Goal: Task Accomplishment & Management: Use online tool/utility

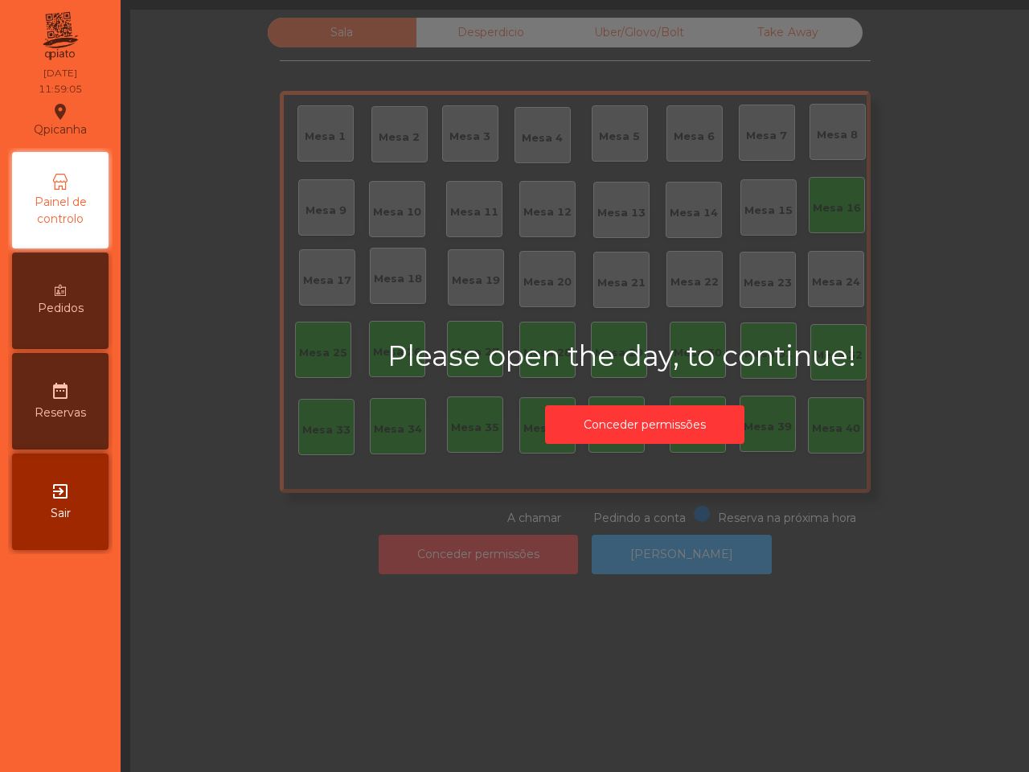
click at [642, 432] on button "Conceder permissões" at bounding box center [644, 424] width 199 height 39
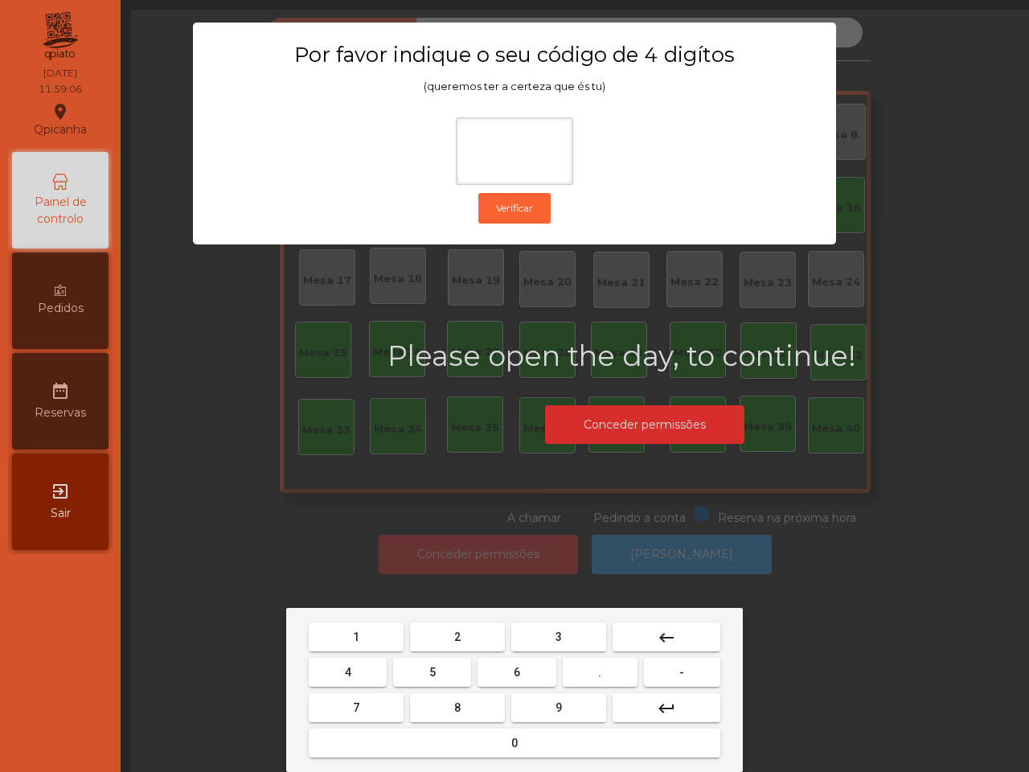
click at [524, 669] on button "6" at bounding box center [517, 672] width 78 height 29
click at [431, 663] on button "5" at bounding box center [432, 672] width 78 height 29
click at [379, 637] on button "1" at bounding box center [356, 636] width 95 height 29
click at [446, 640] on button "2" at bounding box center [457, 636] width 95 height 29
type input "****"
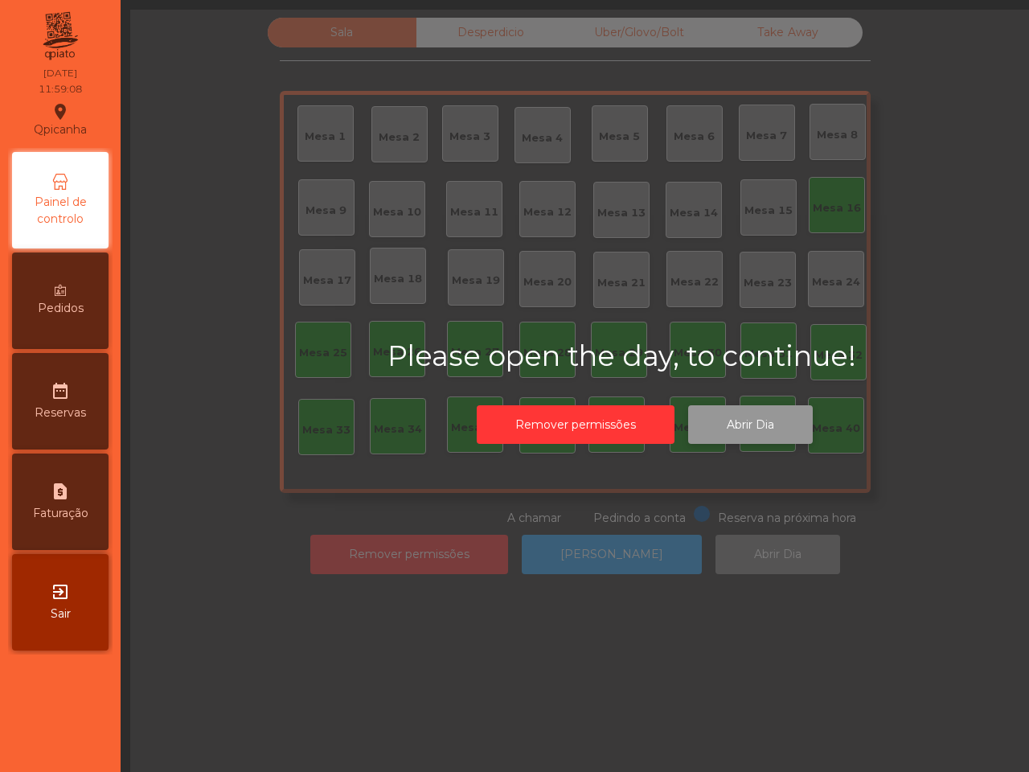
click at [748, 430] on button "Abrir Dia" at bounding box center [750, 424] width 125 height 39
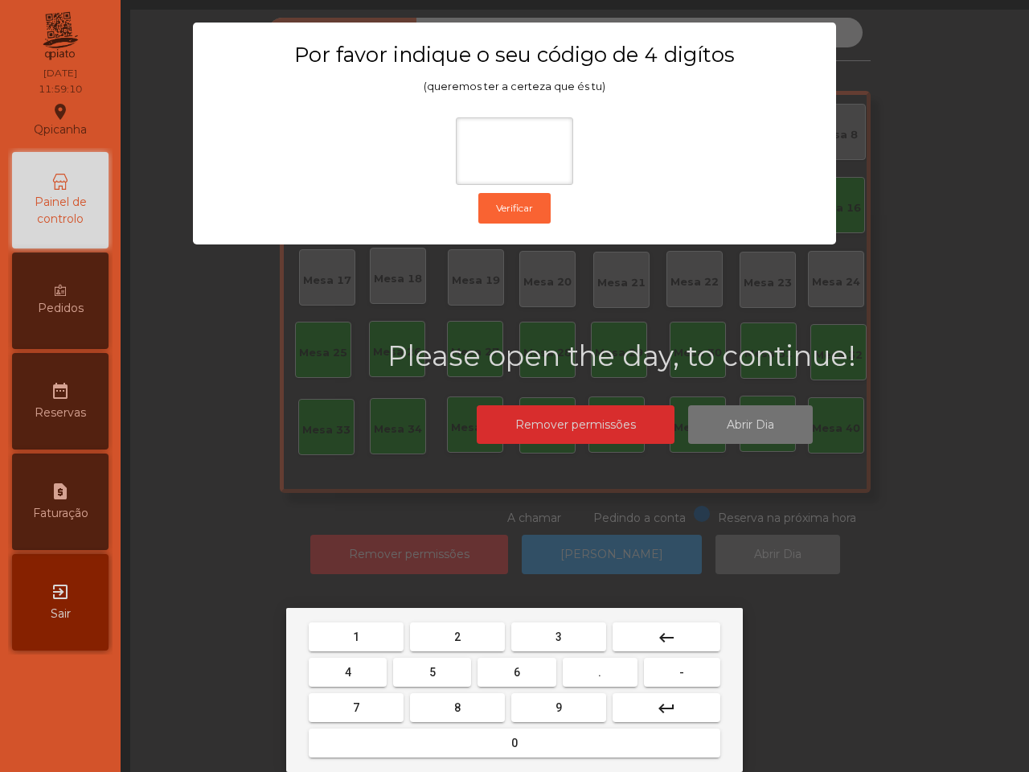
click at [516, 666] on span "6" at bounding box center [517, 672] width 6 height 13
click at [460, 666] on button "5" at bounding box center [432, 672] width 78 height 29
click at [375, 637] on button "1" at bounding box center [356, 636] width 95 height 29
click at [442, 634] on button "2" at bounding box center [457, 636] width 95 height 29
type input "****"
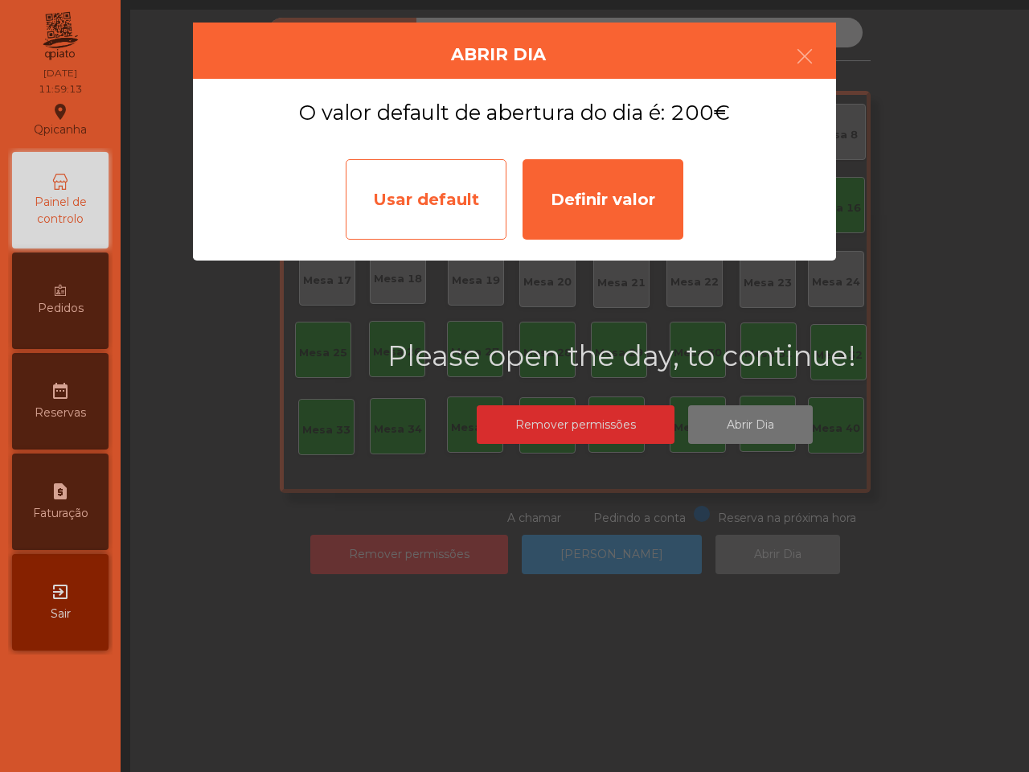
click at [457, 215] on div "Usar default" at bounding box center [426, 199] width 161 height 80
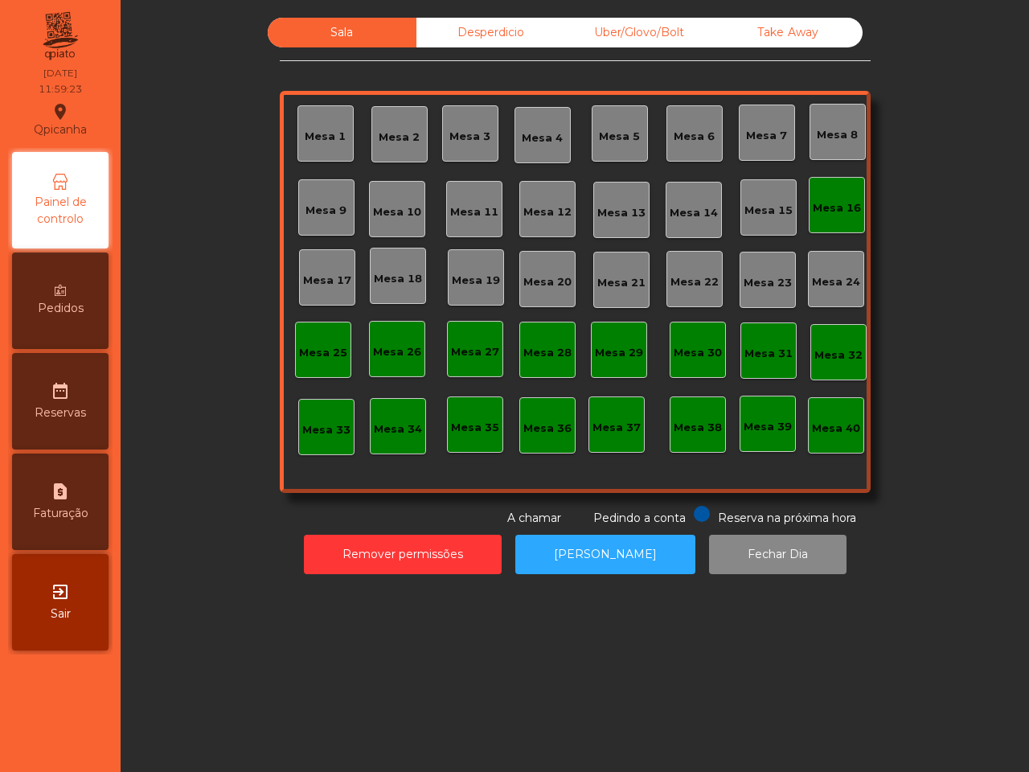
click at [837, 218] on div "Mesa 16" at bounding box center [837, 205] width 56 height 56
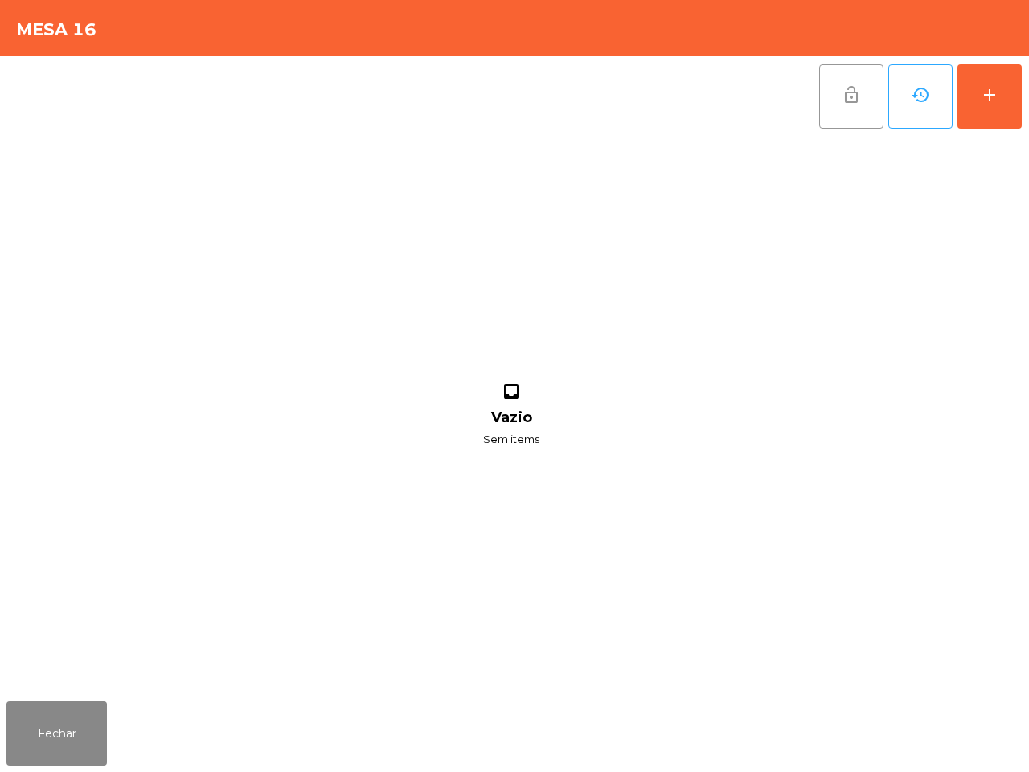
click at [839, 113] on button "lock_open" at bounding box center [851, 96] width 64 height 64
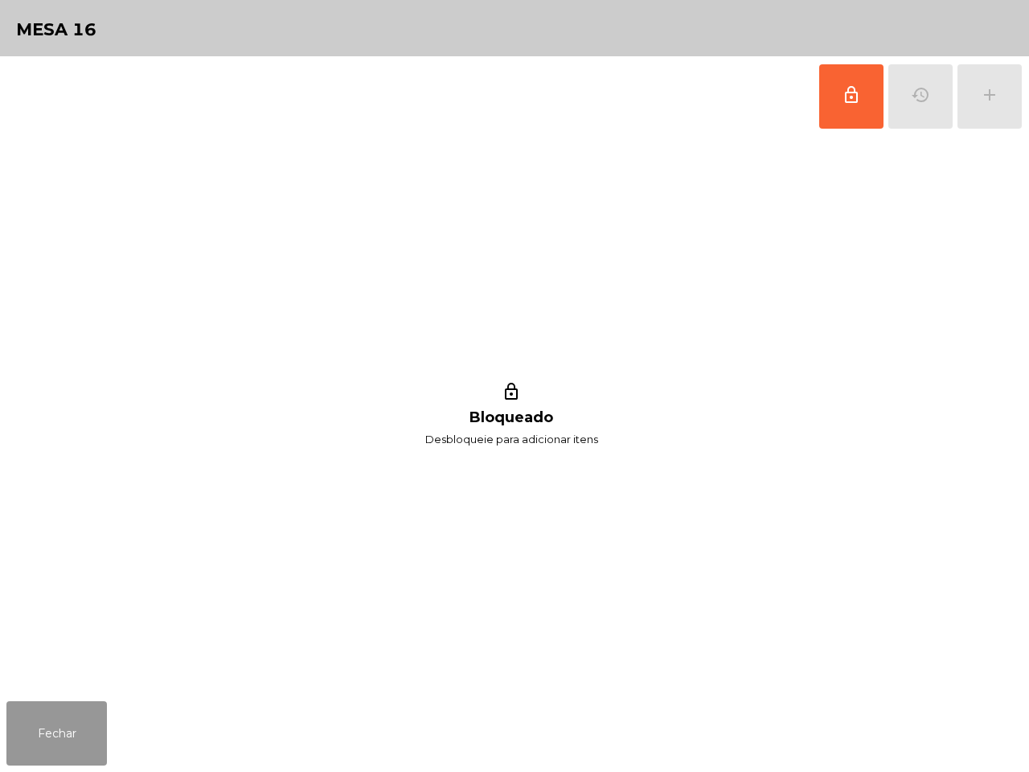
click at [45, 733] on button "Fechar" at bounding box center [56, 733] width 101 height 64
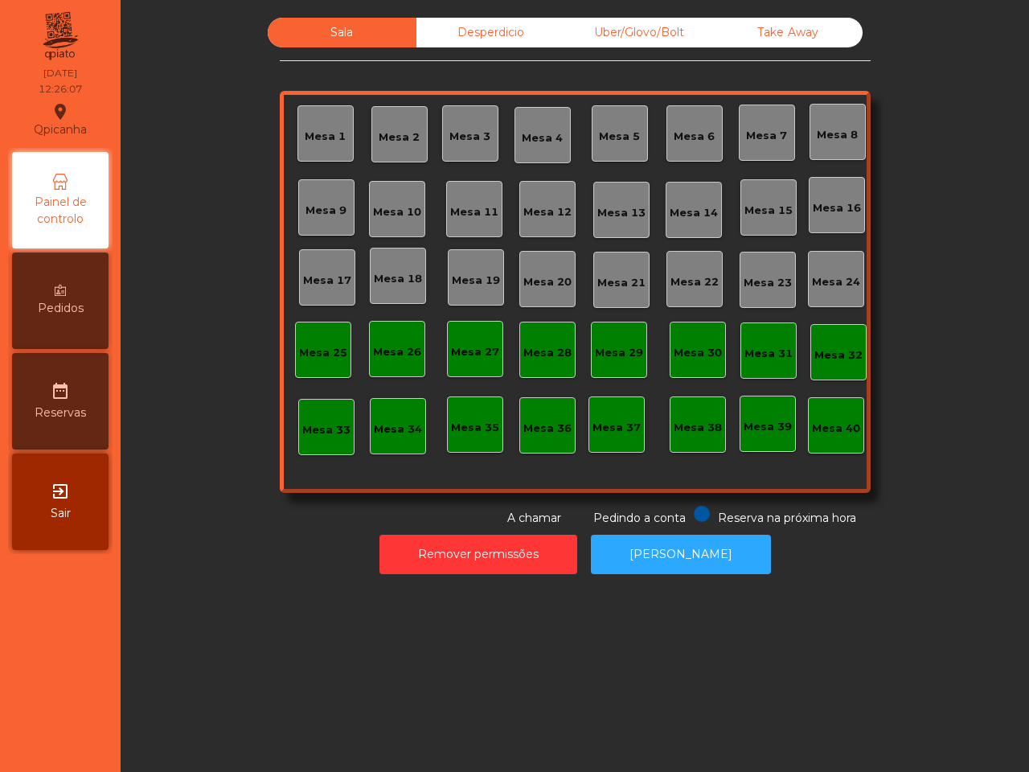
click at [770, 21] on div "Take Away" at bounding box center [788, 33] width 149 height 30
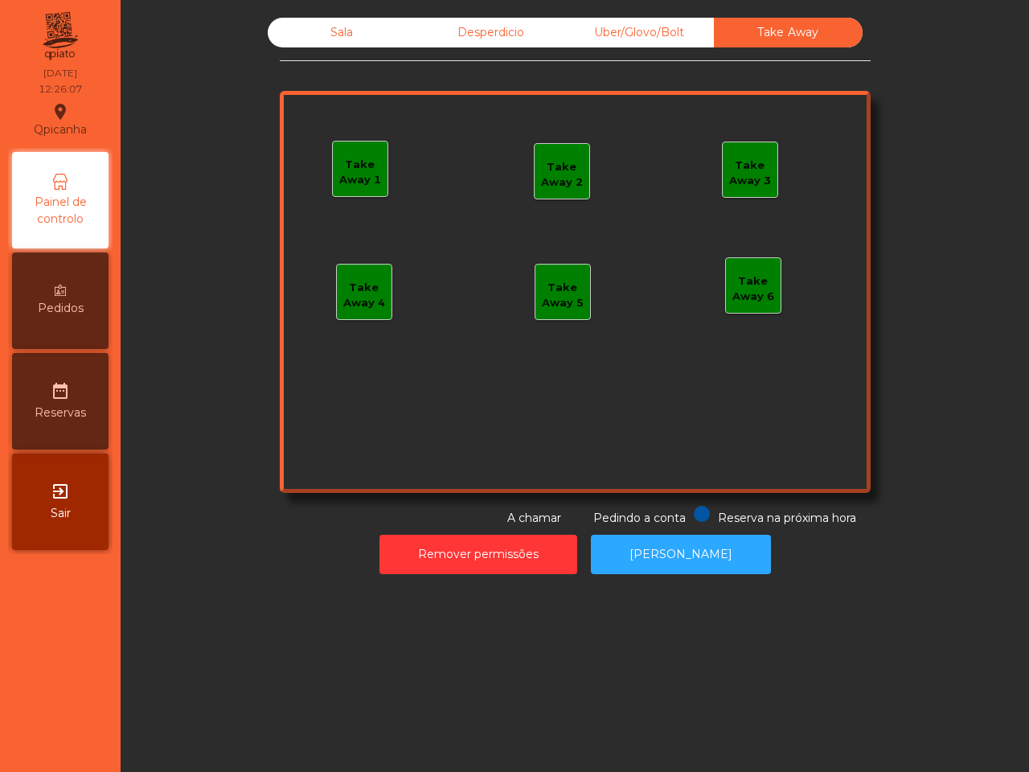
click at [620, 33] on div "Uber/Glovo/Bolt" at bounding box center [639, 33] width 149 height 30
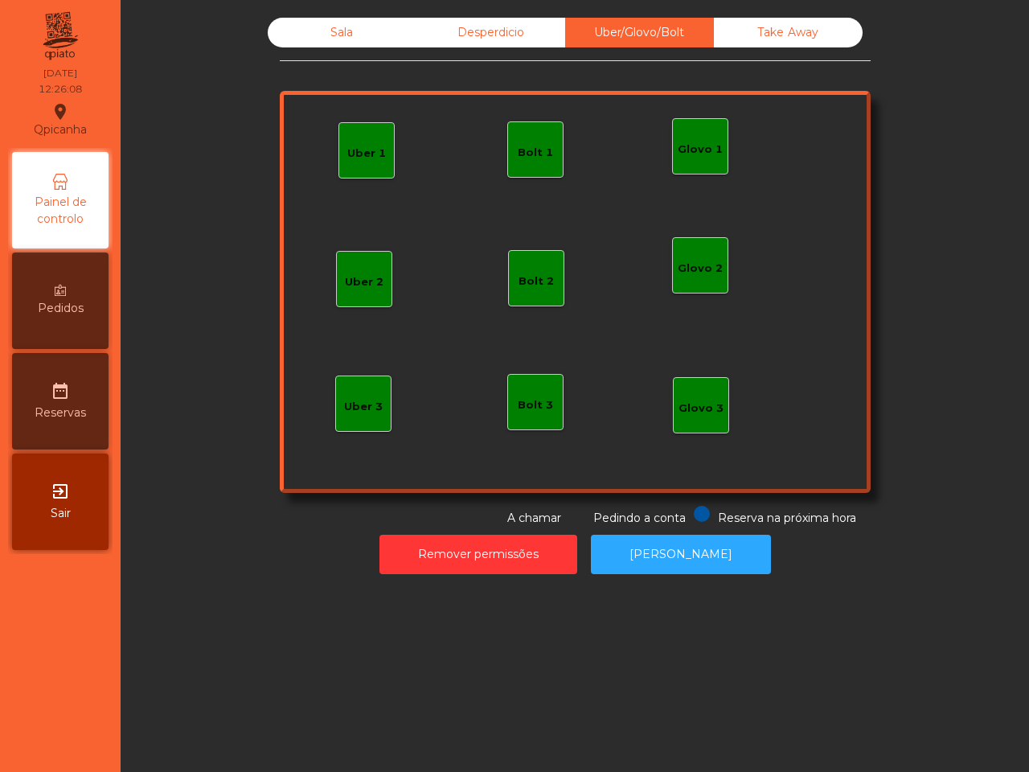
click at [525, 146] on div "Bolt 1" at bounding box center [535, 153] width 35 height 16
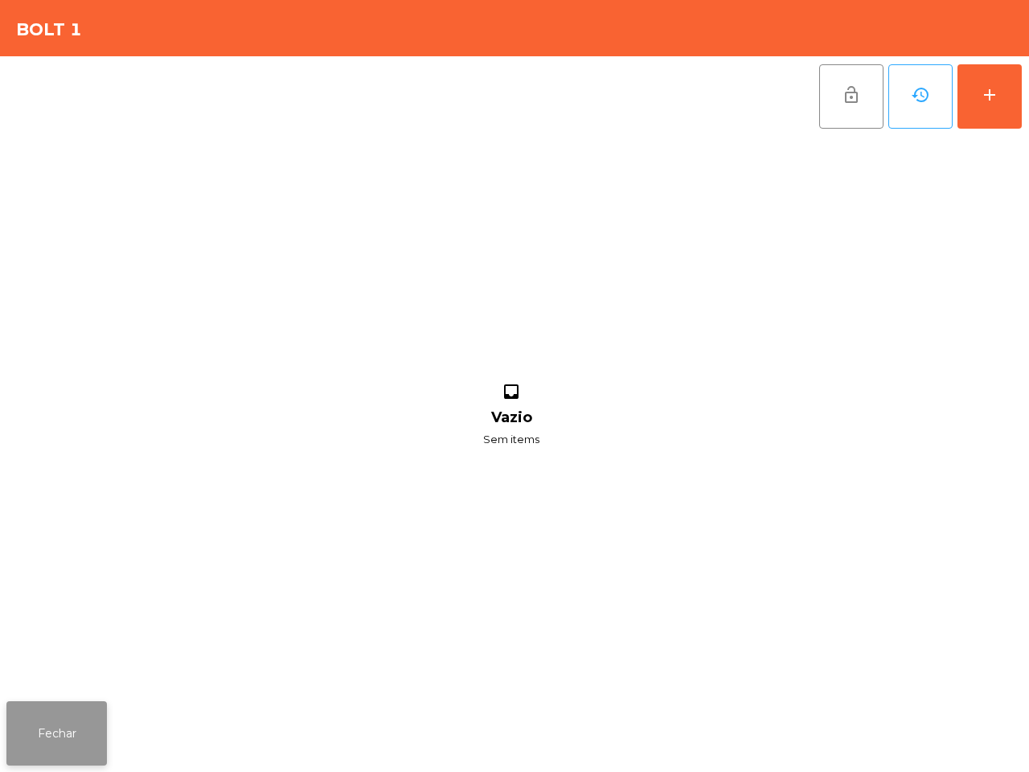
click at [67, 724] on button "Fechar" at bounding box center [56, 733] width 101 height 64
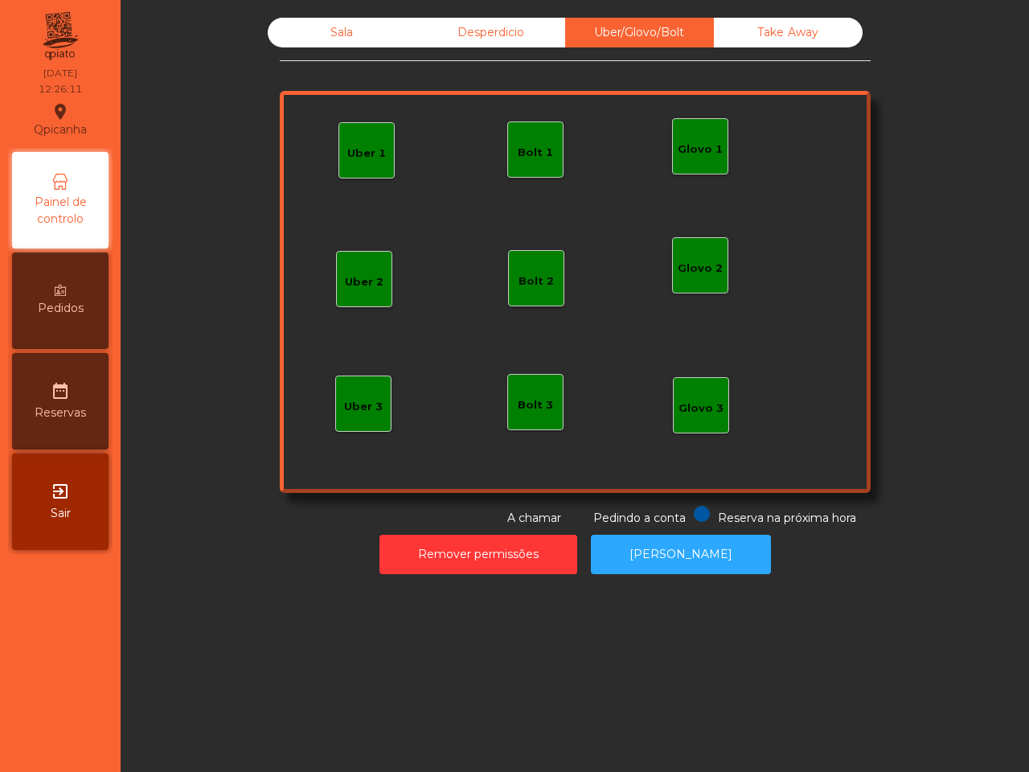
click at [354, 157] on div "Uber 1" at bounding box center [366, 154] width 39 height 16
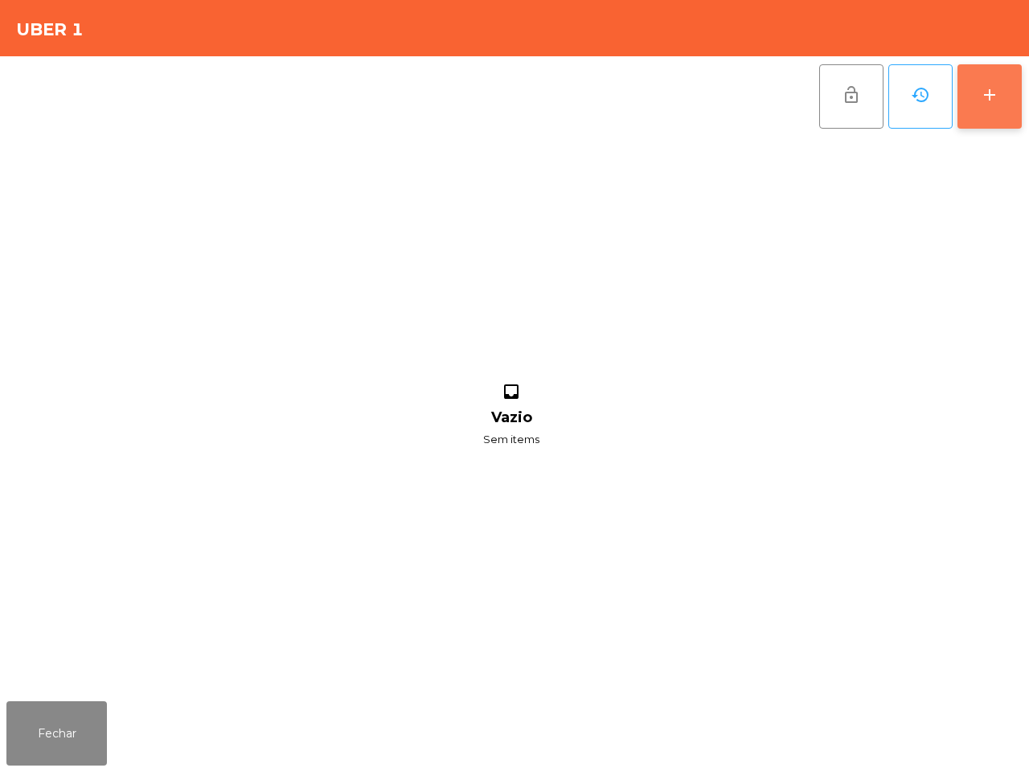
click at [987, 122] on button "add" at bounding box center [990, 96] width 64 height 64
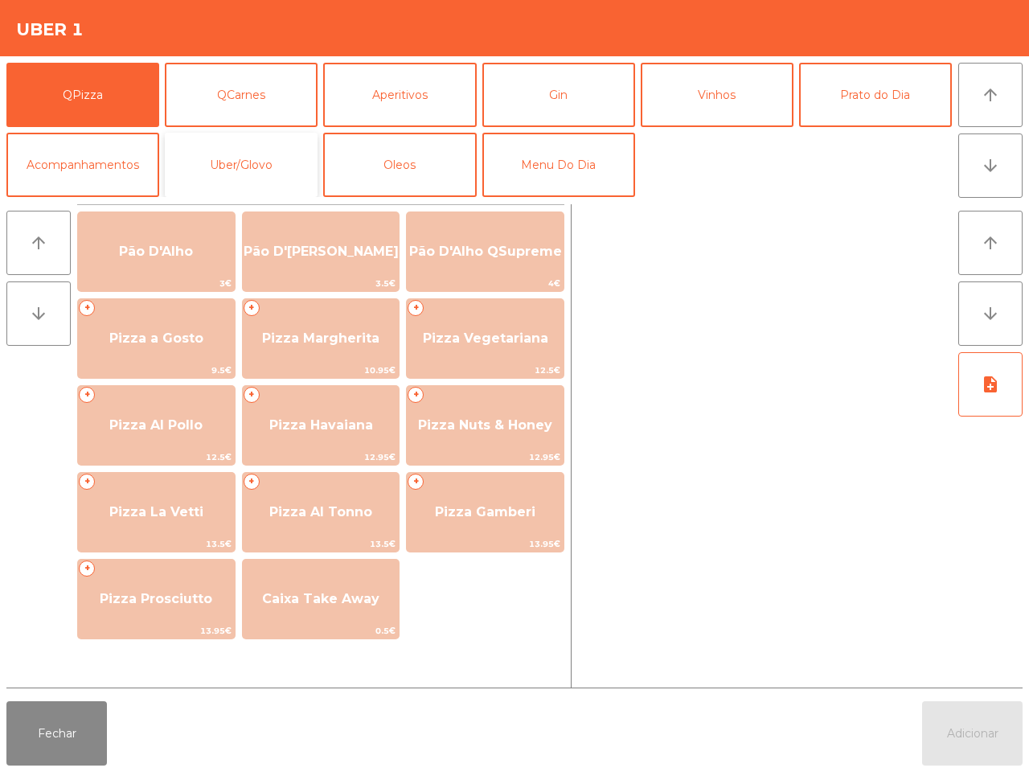
click at [263, 162] on button "Uber/Glovo" at bounding box center [241, 165] width 153 height 64
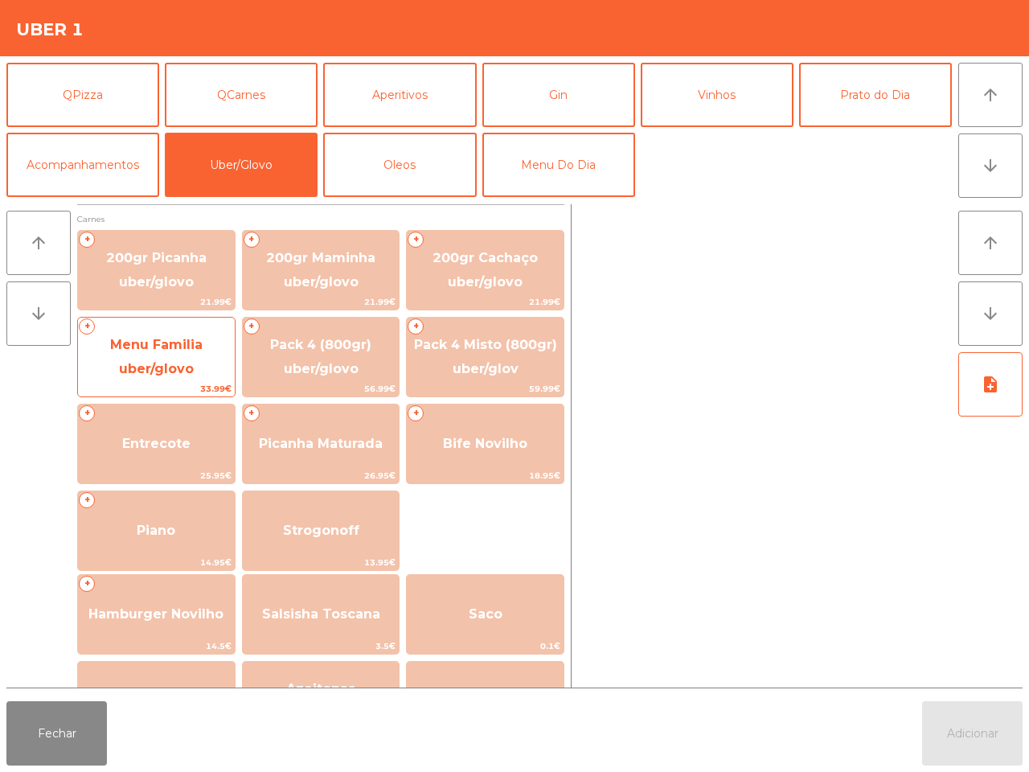
click at [143, 339] on span "Menu Familia uber/glovo" at bounding box center [156, 356] width 92 height 39
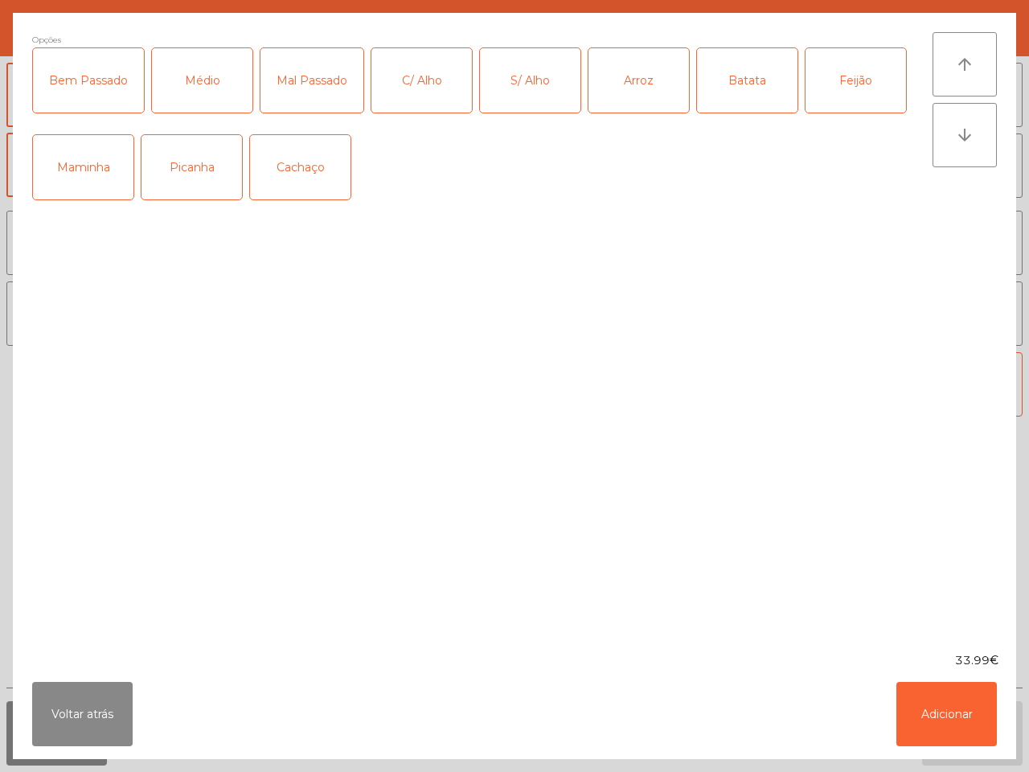
click at [672, 102] on div "Arroz" at bounding box center [639, 80] width 101 height 64
click at [745, 89] on div "Batata" at bounding box center [747, 80] width 101 height 64
click at [856, 81] on div "Feijão" at bounding box center [856, 80] width 101 height 64
click at [73, 174] on div "Maminha" at bounding box center [83, 167] width 101 height 64
click at [420, 80] on div "C/ Alho" at bounding box center [421, 80] width 101 height 64
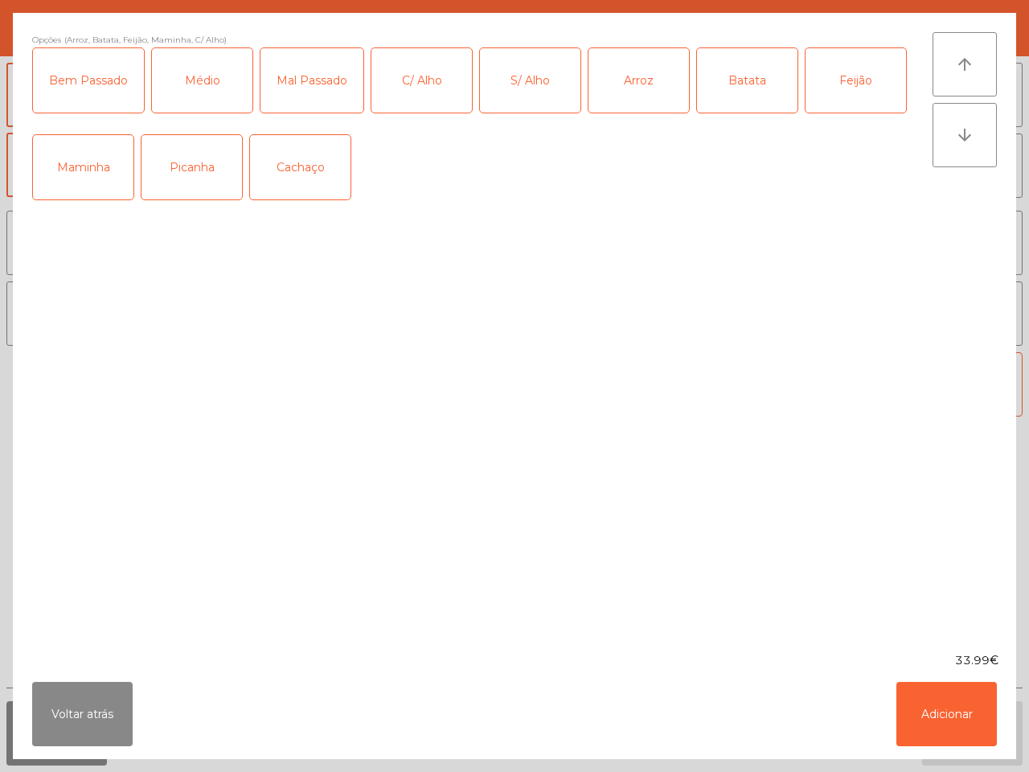
click at [202, 79] on div "Médio" at bounding box center [202, 80] width 101 height 64
click at [922, 712] on button "Adicionar" at bounding box center [947, 714] width 101 height 64
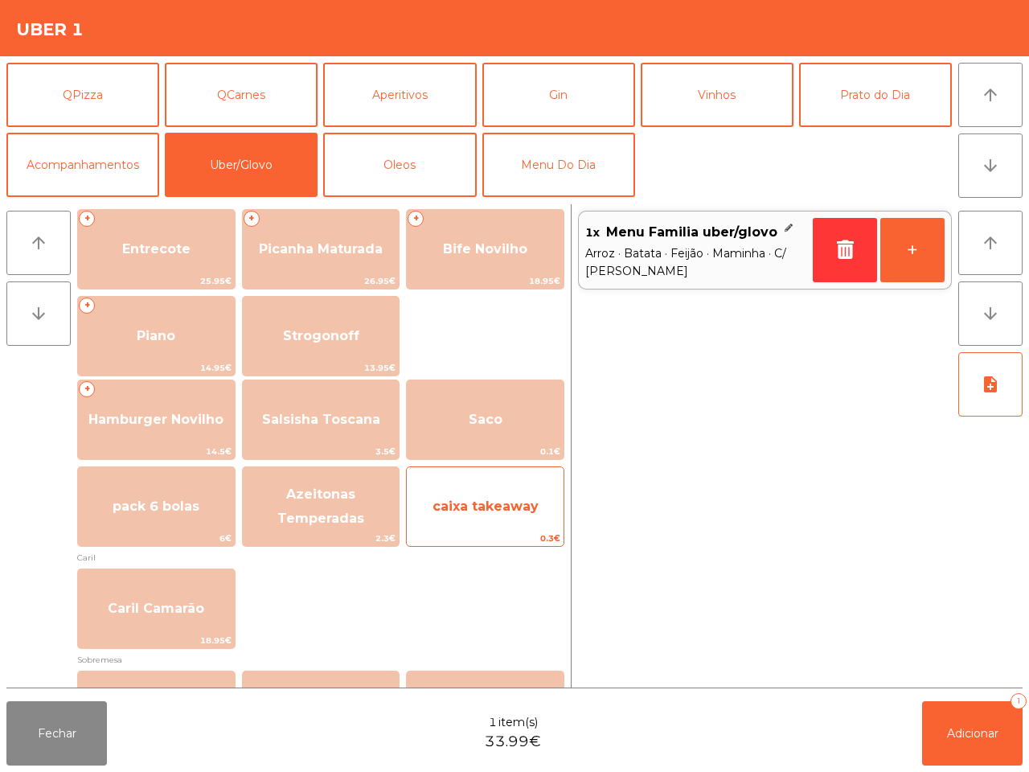
scroll to position [201, 0]
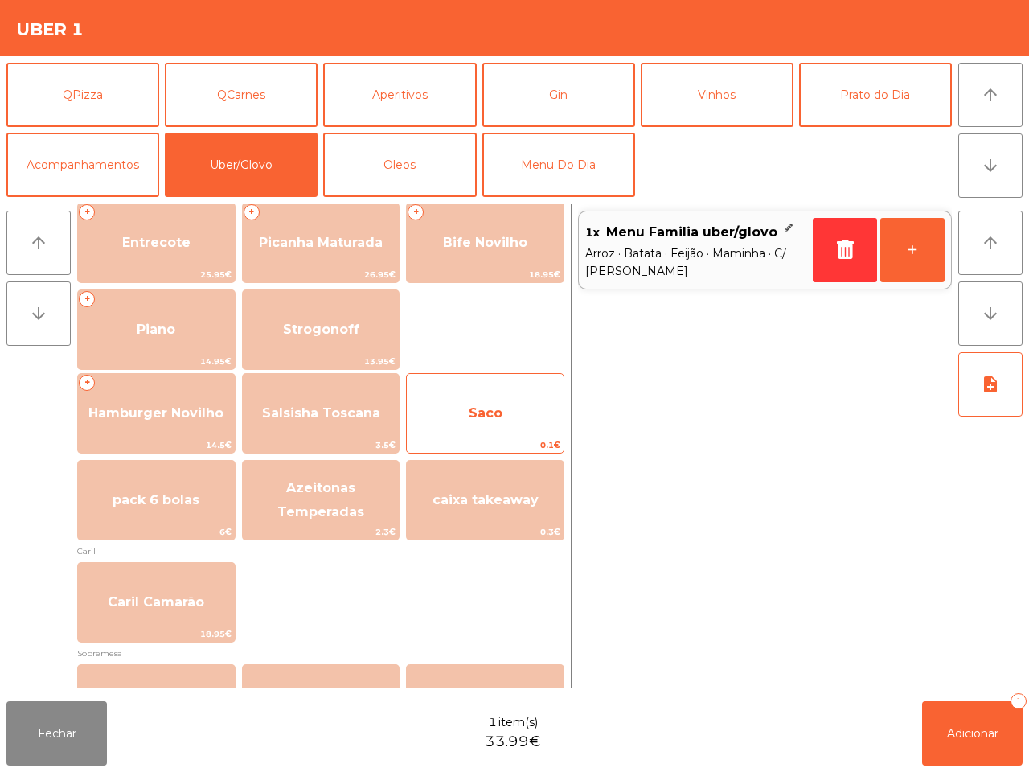
click at [507, 428] on span "Saco" at bounding box center [485, 413] width 157 height 43
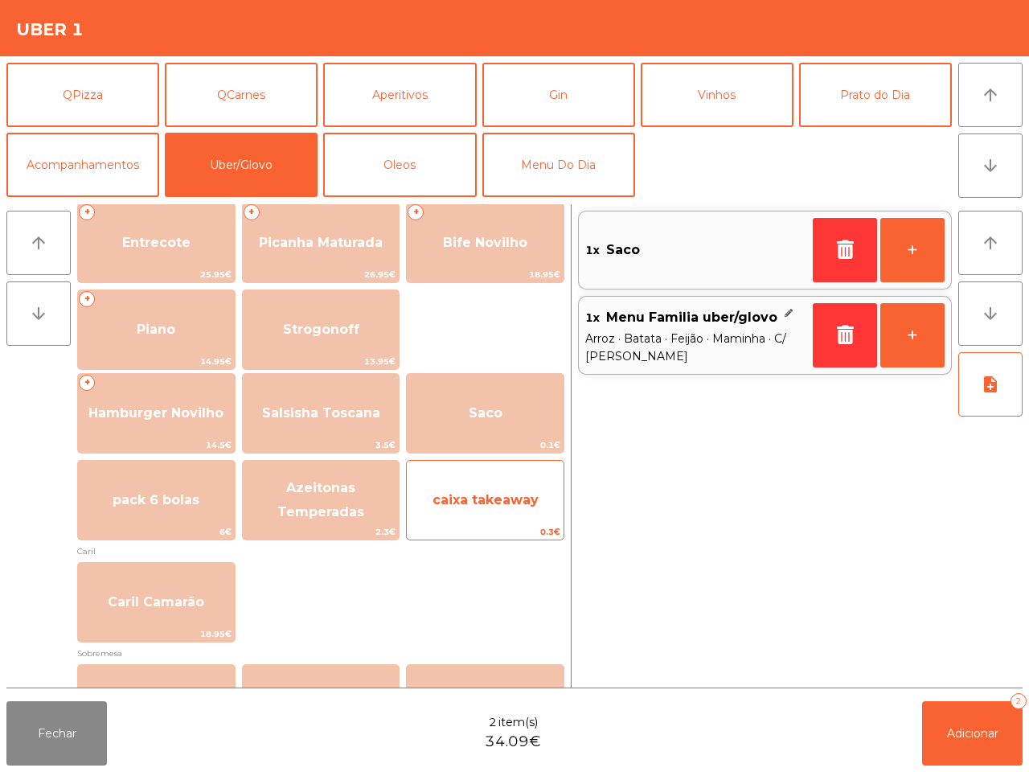
click at [511, 481] on span "caixa takeaway" at bounding box center [485, 499] width 157 height 43
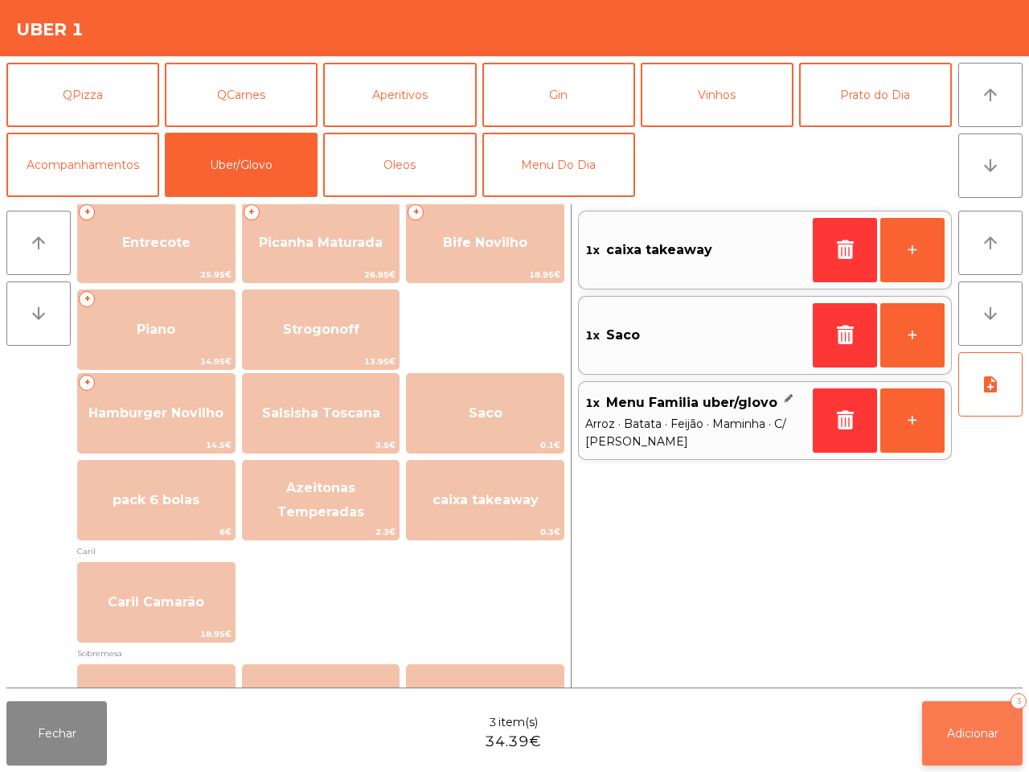
click at [958, 733] on span "Adicionar" at bounding box center [972, 733] width 51 height 14
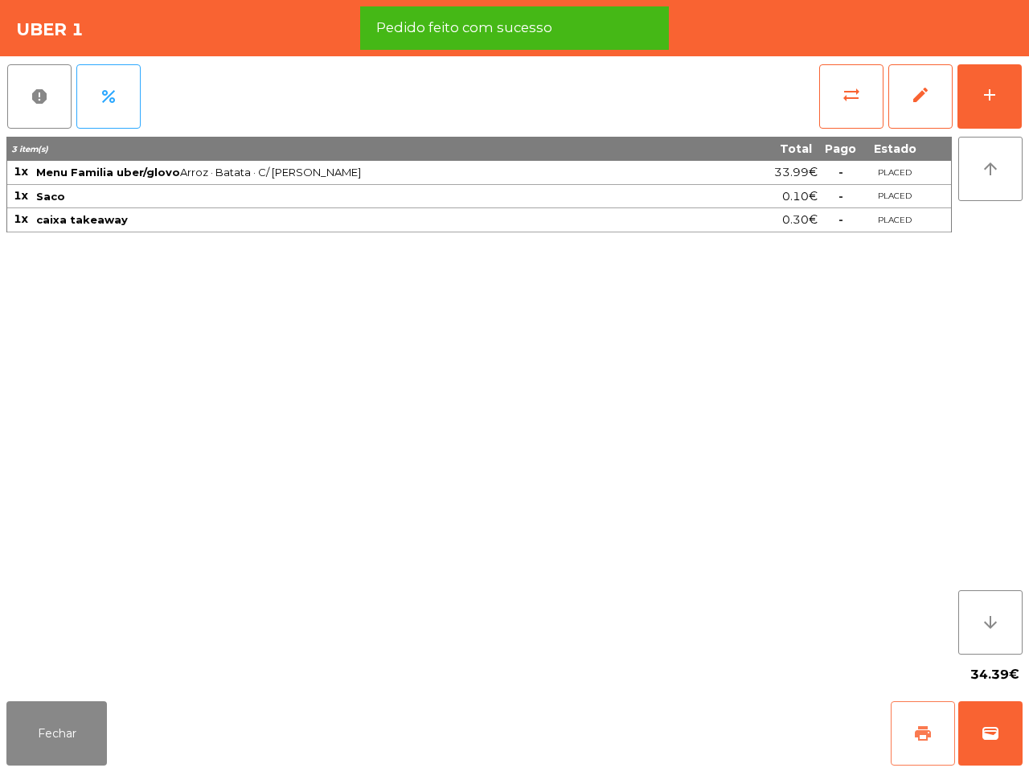
click at [913, 732] on span "print" at bounding box center [922, 733] width 19 height 19
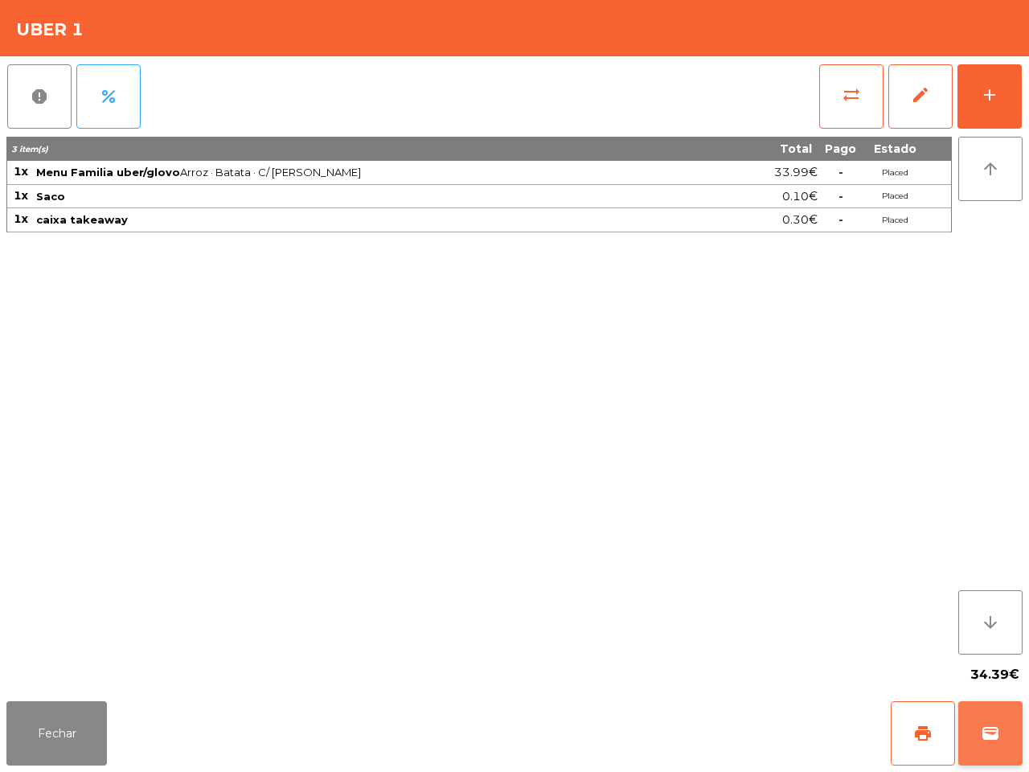
click at [1013, 748] on button "wallet" at bounding box center [990, 733] width 64 height 64
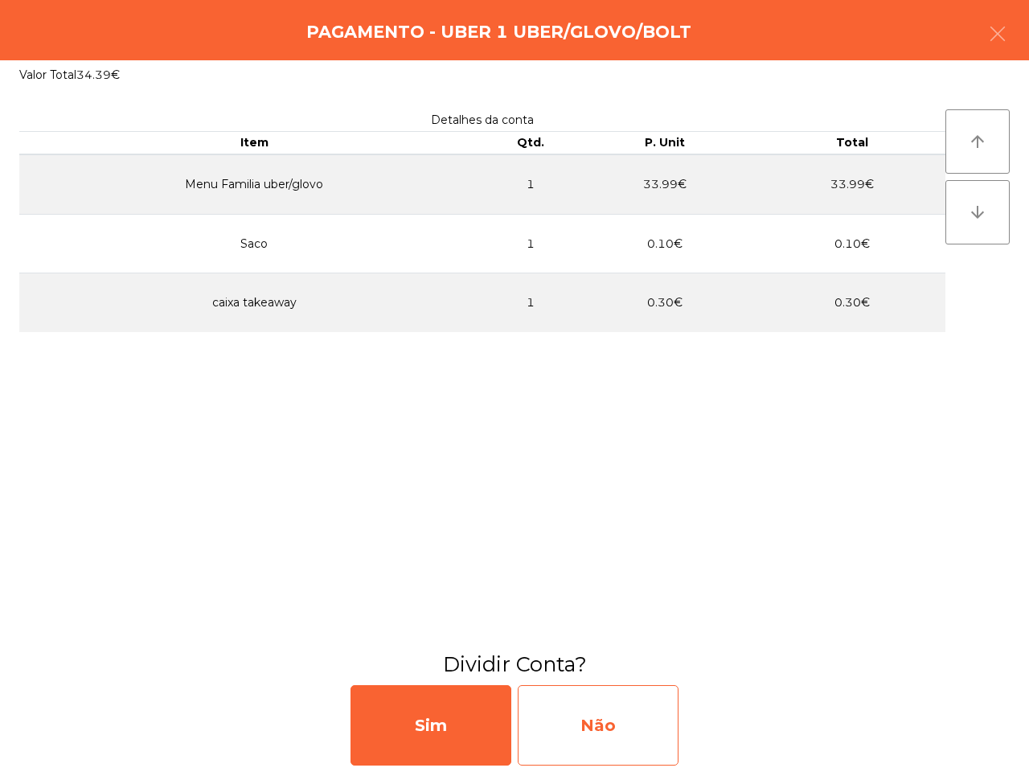
click at [577, 712] on div "Não" at bounding box center [598, 725] width 161 height 80
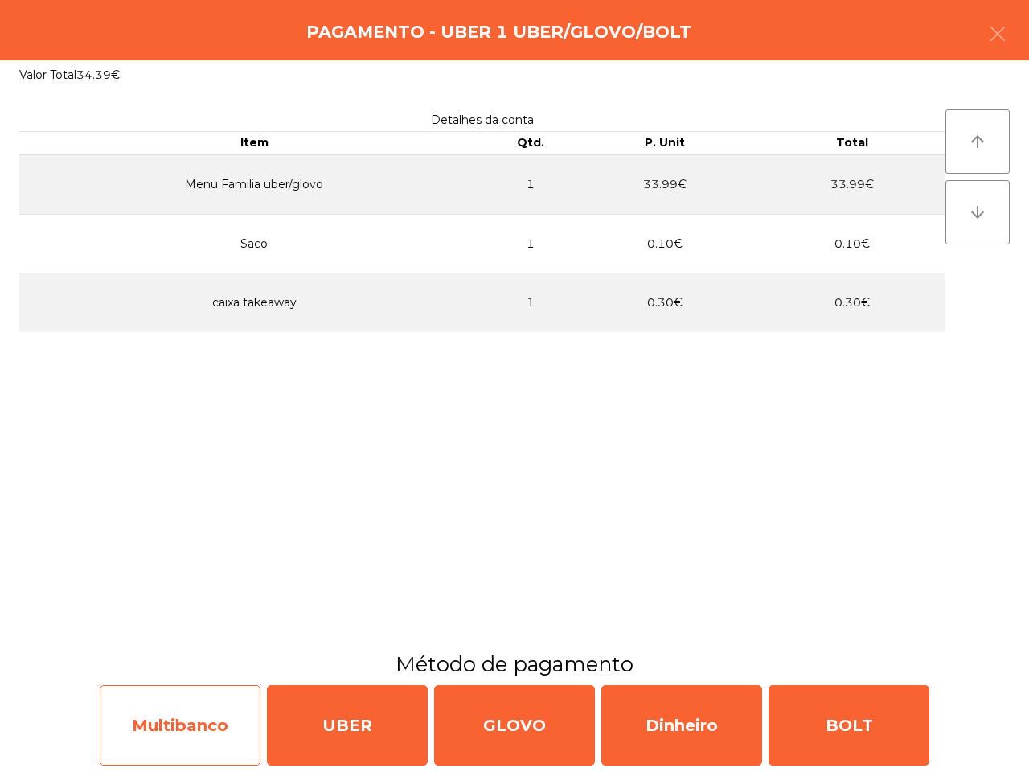
click at [190, 696] on div "Multibanco" at bounding box center [180, 725] width 161 height 80
select select "**"
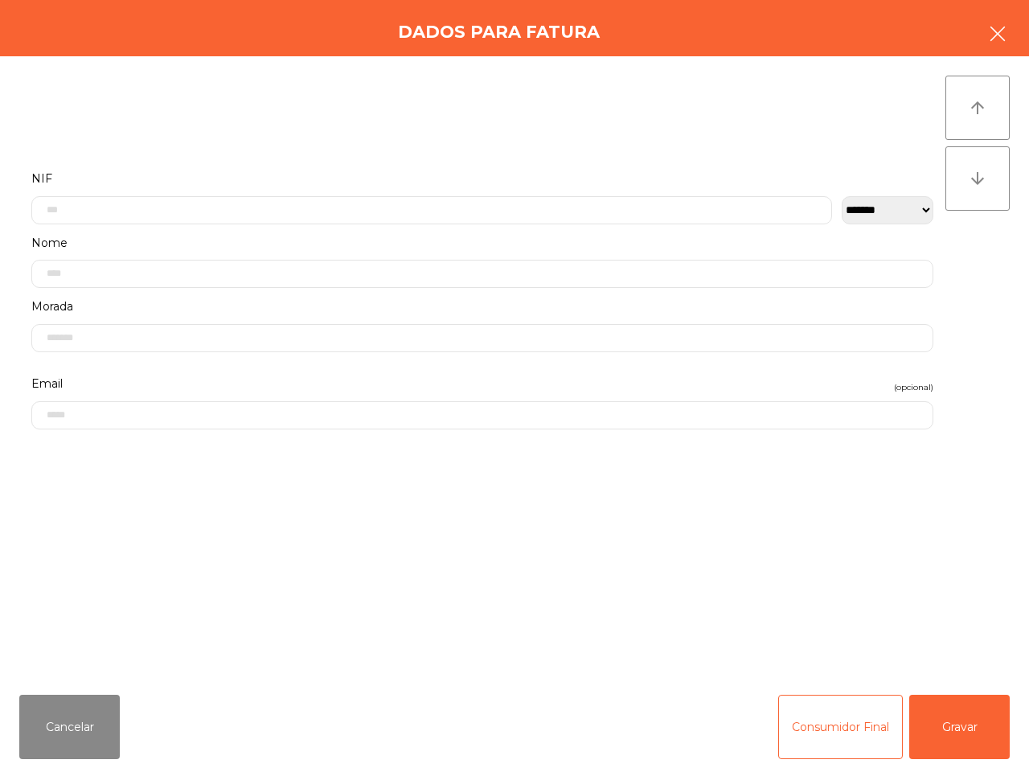
click at [989, 30] on icon "button" at bounding box center [997, 33] width 19 height 19
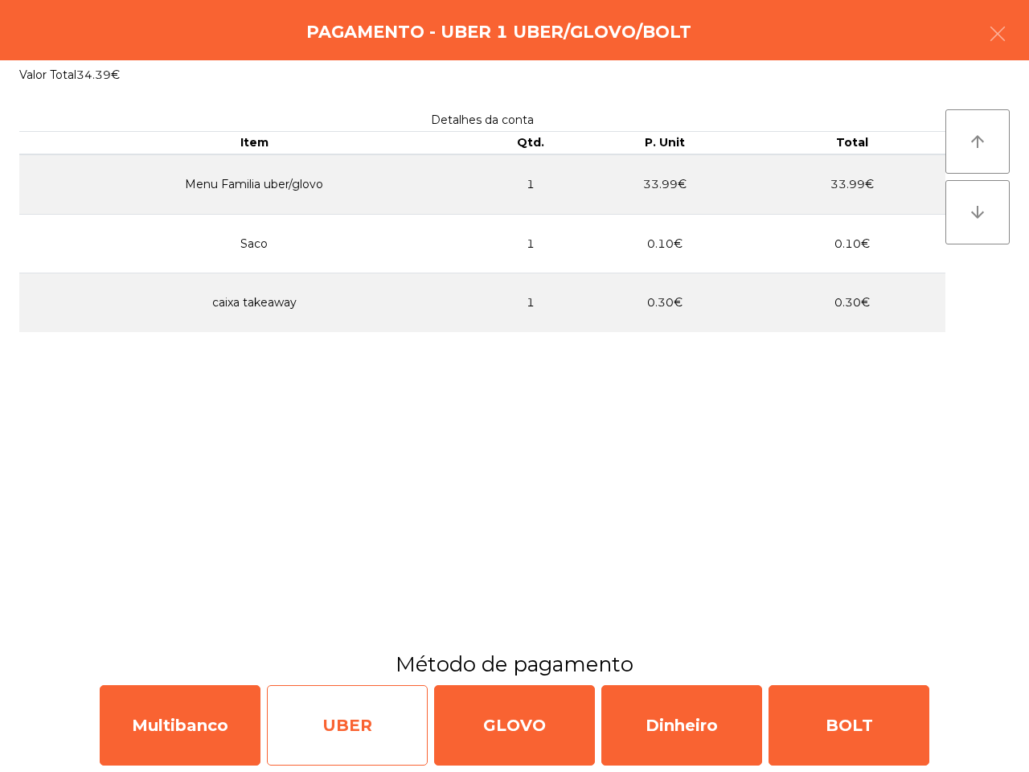
click at [386, 712] on div "UBER" at bounding box center [347, 725] width 161 height 80
select select "**"
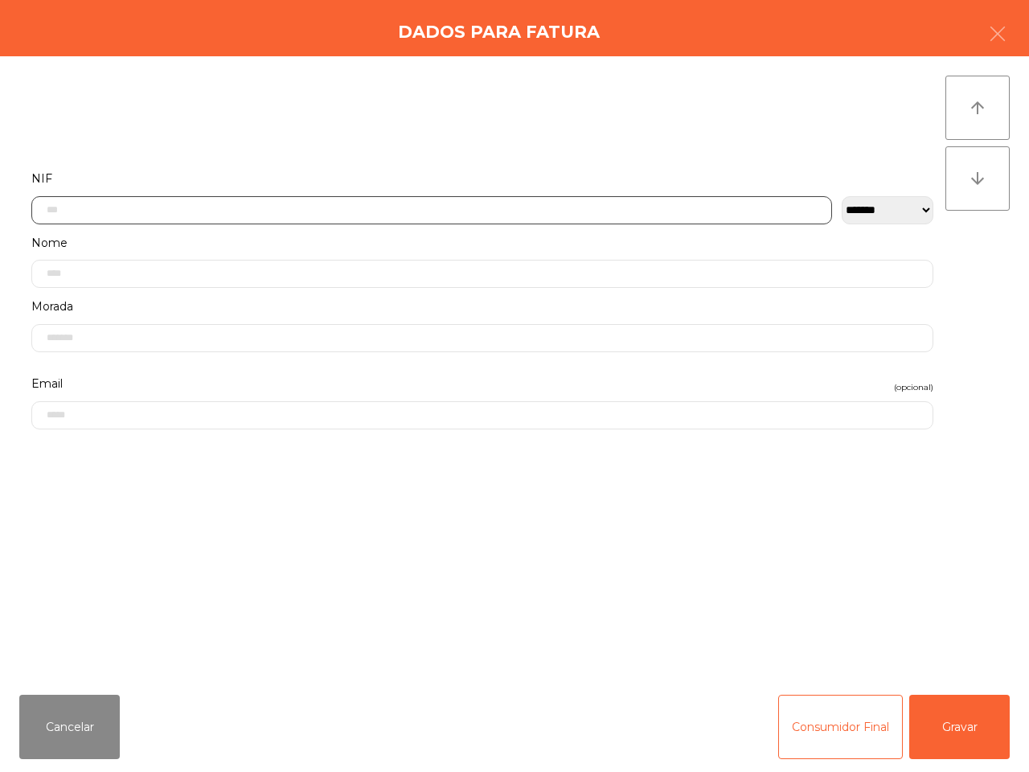
click at [445, 214] on input "text" at bounding box center [431, 210] width 801 height 28
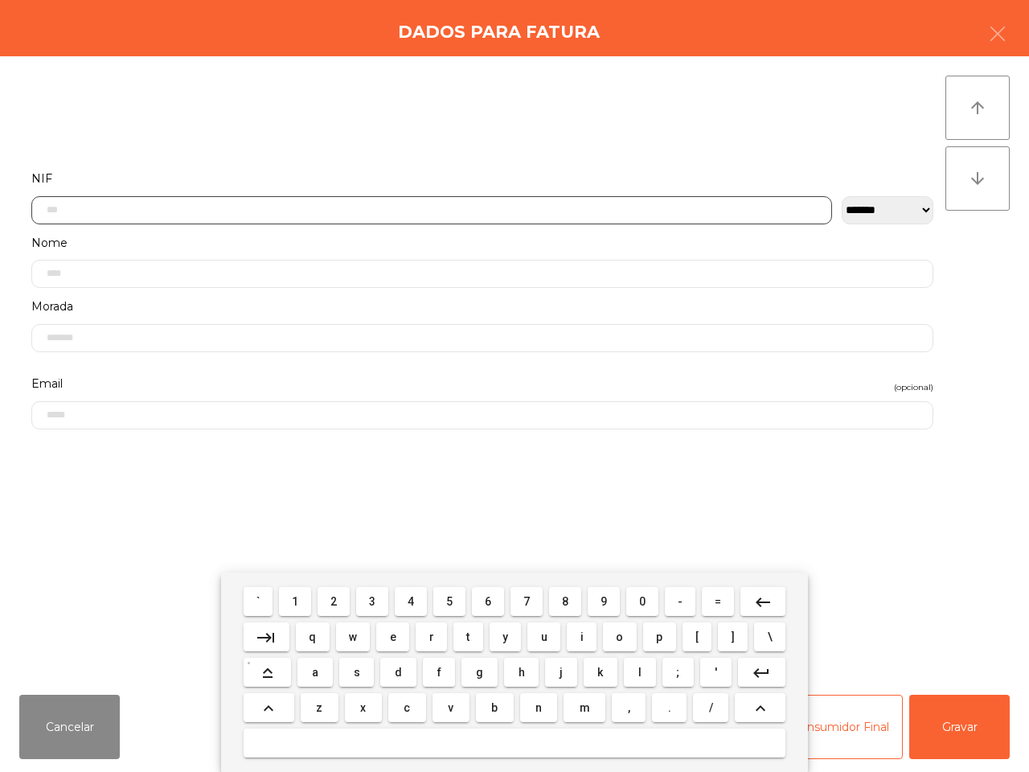
scroll to position [90, 0]
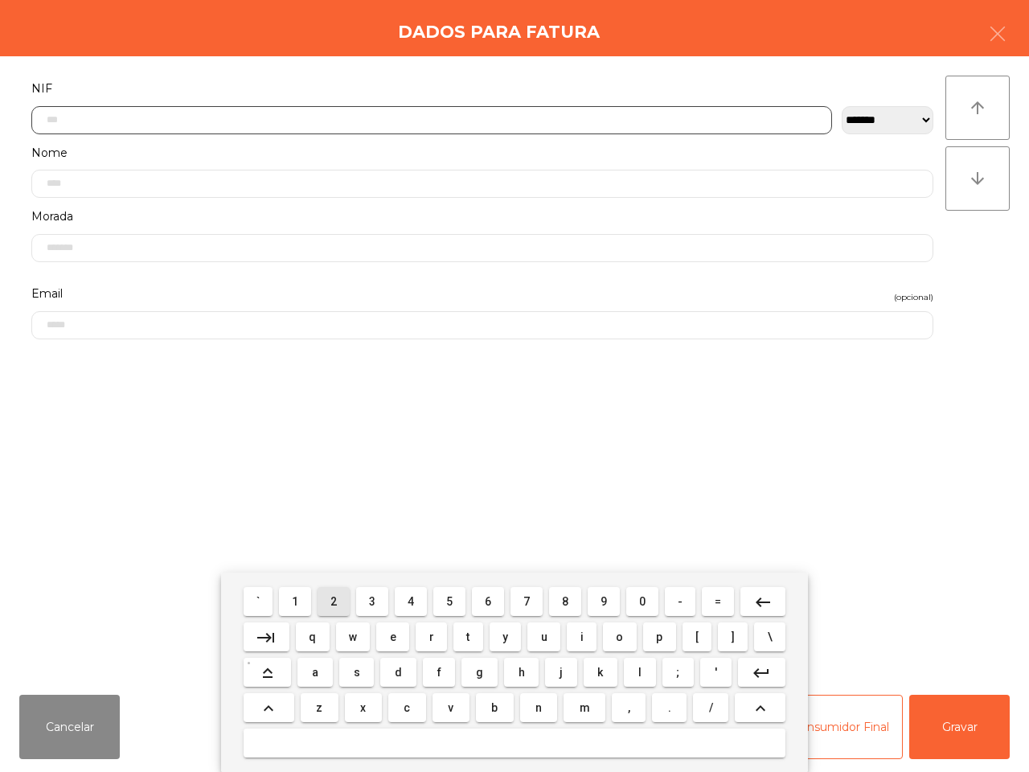
click at [328, 597] on button "2" at bounding box center [334, 601] width 32 height 29
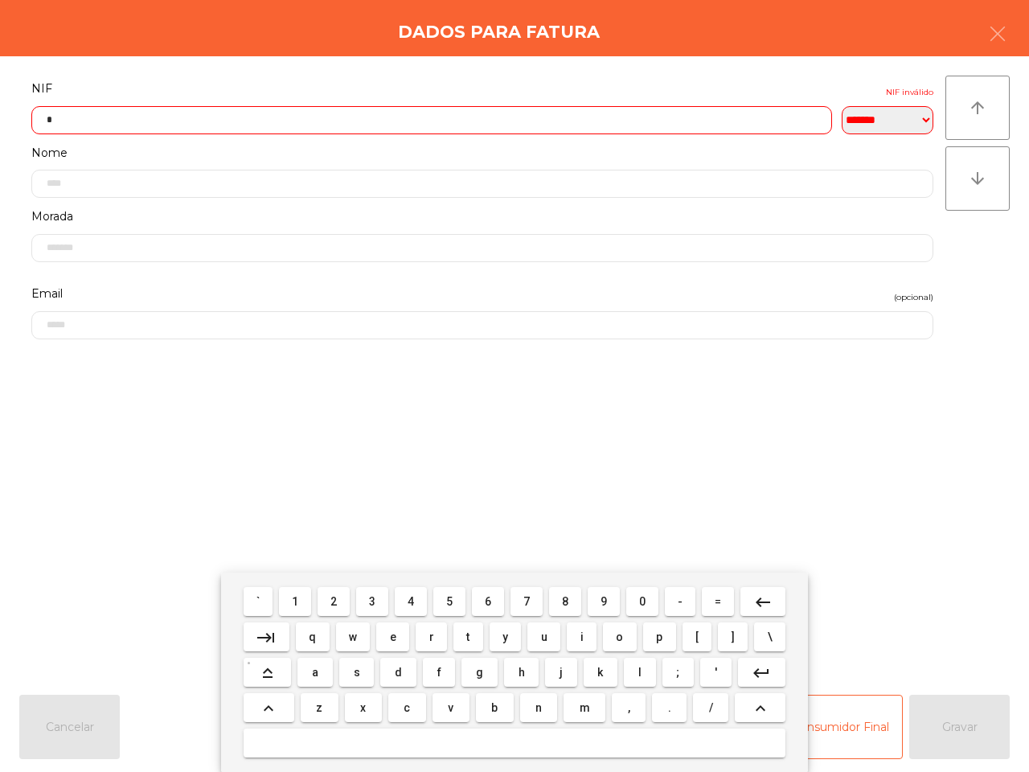
click at [379, 605] on button "3" at bounding box center [372, 601] width 32 height 29
click at [410, 605] on span "4" at bounding box center [411, 601] width 6 height 13
click at [294, 603] on span "1" at bounding box center [295, 601] width 6 height 13
click at [638, 601] on button "0" at bounding box center [642, 601] width 32 height 29
click at [416, 597] on button "4" at bounding box center [411, 601] width 32 height 29
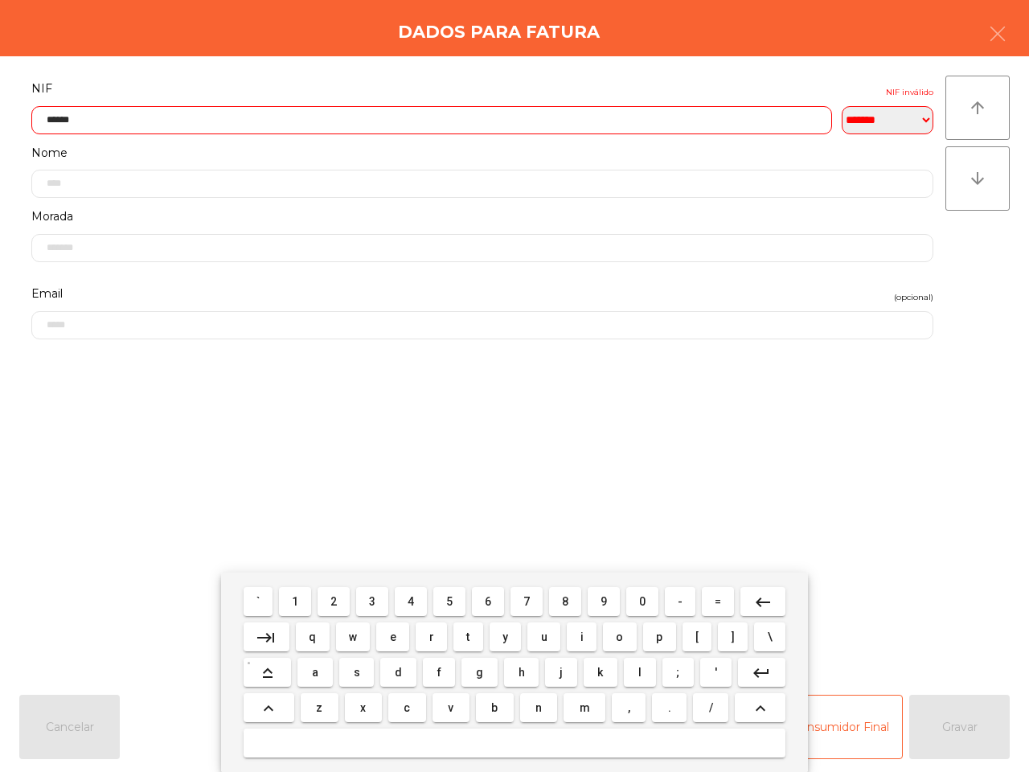
click at [605, 604] on span "9" at bounding box center [604, 601] width 6 height 13
click at [560, 596] on button "8" at bounding box center [565, 601] width 32 height 29
click at [562, 596] on span "8" at bounding box center [565, 601] width 6 height 13
type input "*********"
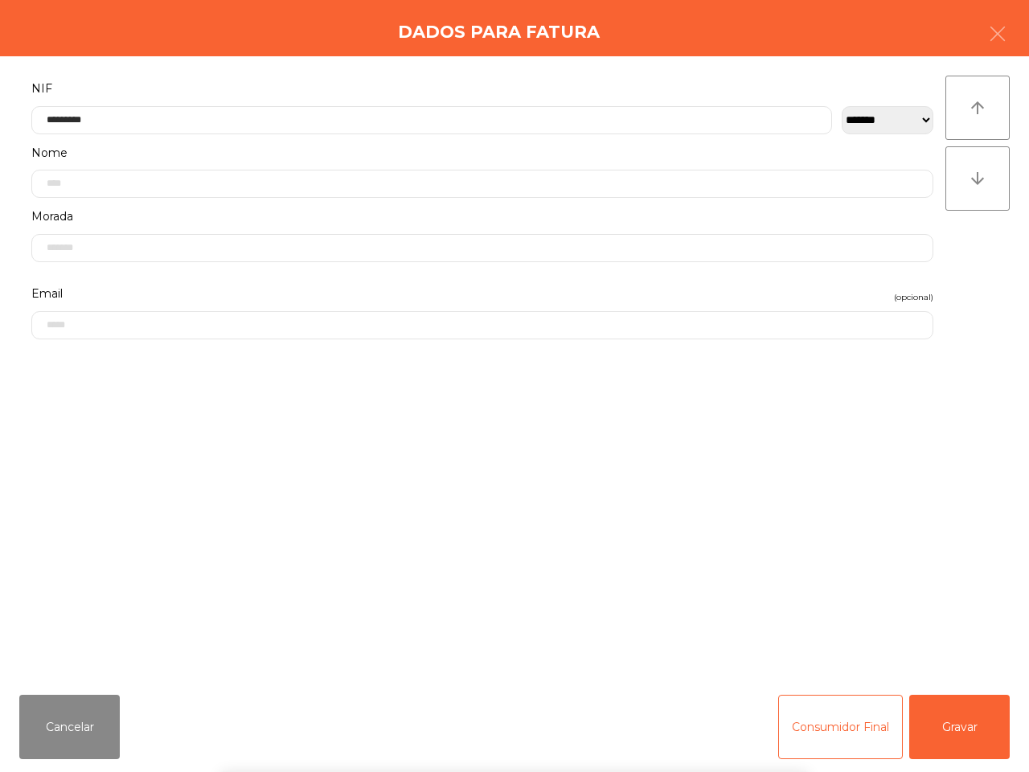
click at [958, 721] on div "` 1 2 3 4 5 6 7 8 9 0 - = keyboard_backspace keyboard_tab q w e r t y u i o p […" at bounding box center [514, 671] width 1029 height 199
click at [955, 733] on button "Gravar" at bounding box center [959, 727] width 101 height 64
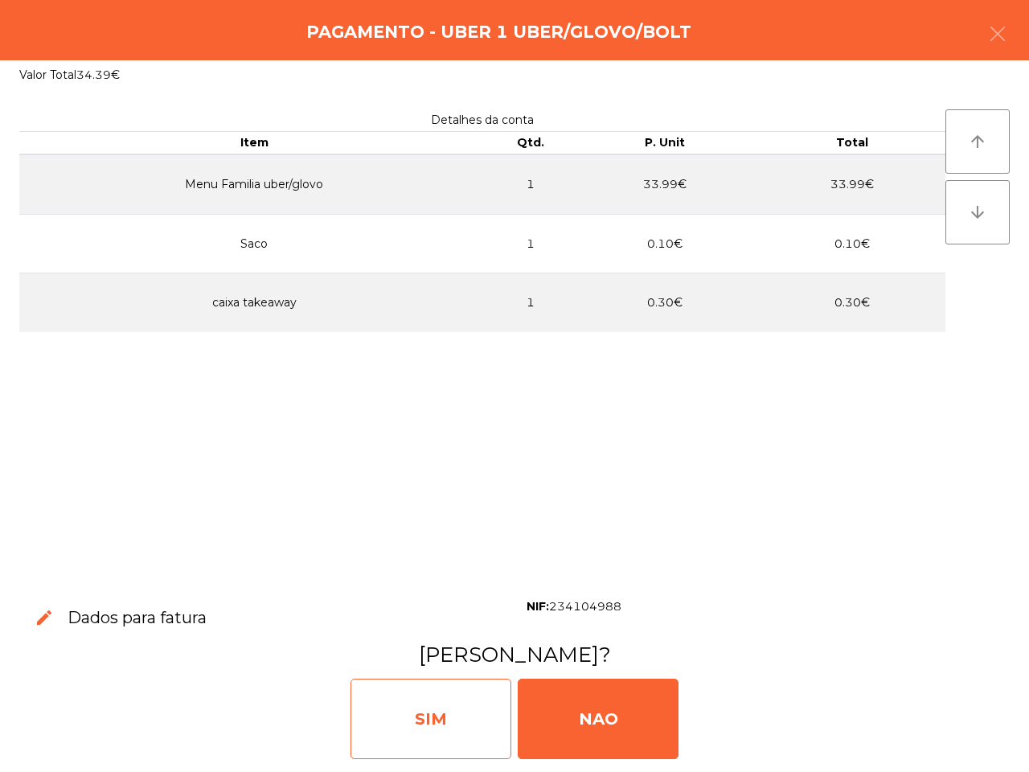
click at [442, 716] on div "SIM" at bounding box center [431, 719] width 161 height 80
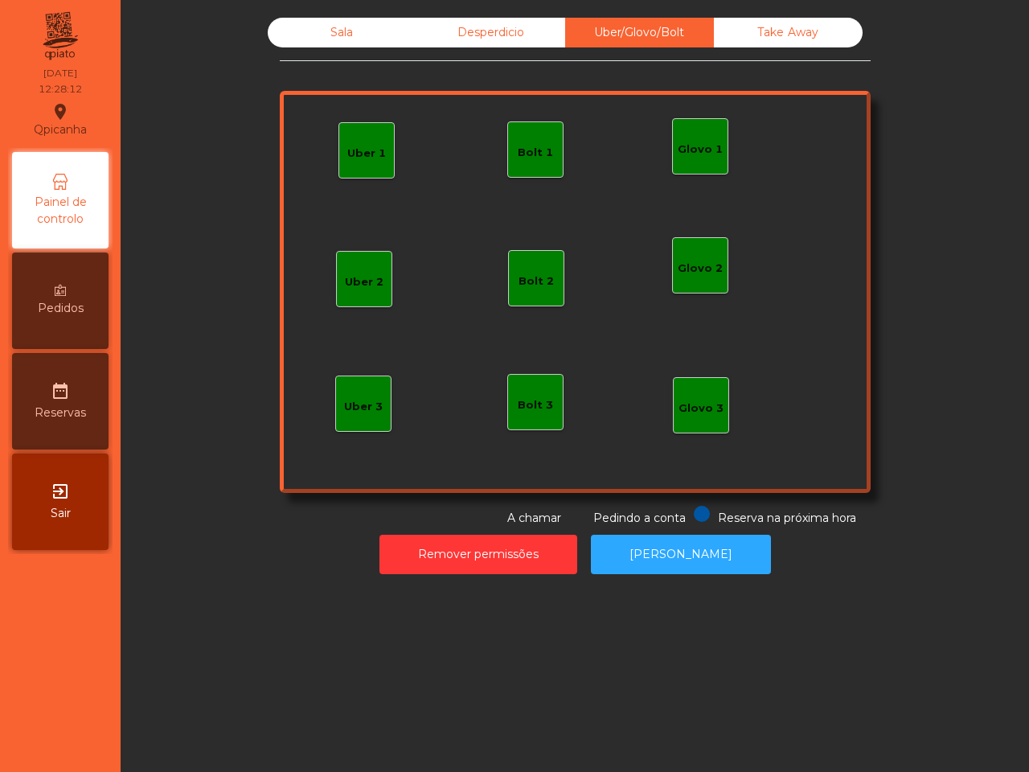
click at [428, 673] on div "Sala Desperdicio Uber/Glovo/Bolt Take Away Uber 1 Glovo 1 Uber 2 Uber 3 Glovo 2…" at bounding box center [575, 386] width 909 height 772
click at [94, 199] on span "Painel de controlo" at bounding box center [60, 211] width 88 height 34
click at [59, 219] on span "Painel de controlo" at bounding box center [60, 211] width 88 height 34
click at [527, 549] on button "Remover permissões" at bounding box center [479, 554] width 198 height 39
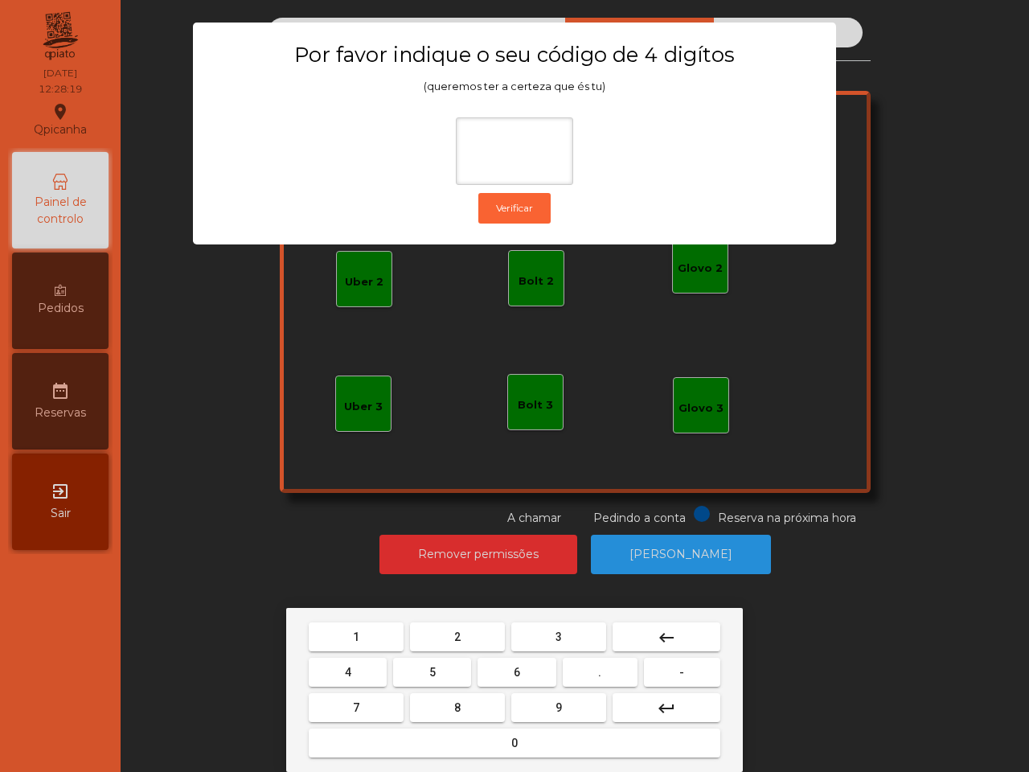
click at [513, 678] on button "6" at bounding box center [517, 672] width 78 height 29
click at [434, 670] on span "5" at bounding box center [432, 672] width 6 height 13
click at [375, 638] on button "1" at bounding box center [356, 636] width 95 height 29
click at [465, 634] on button "2" at bounding box center [457, 636] width 95 height 29
type input "****"
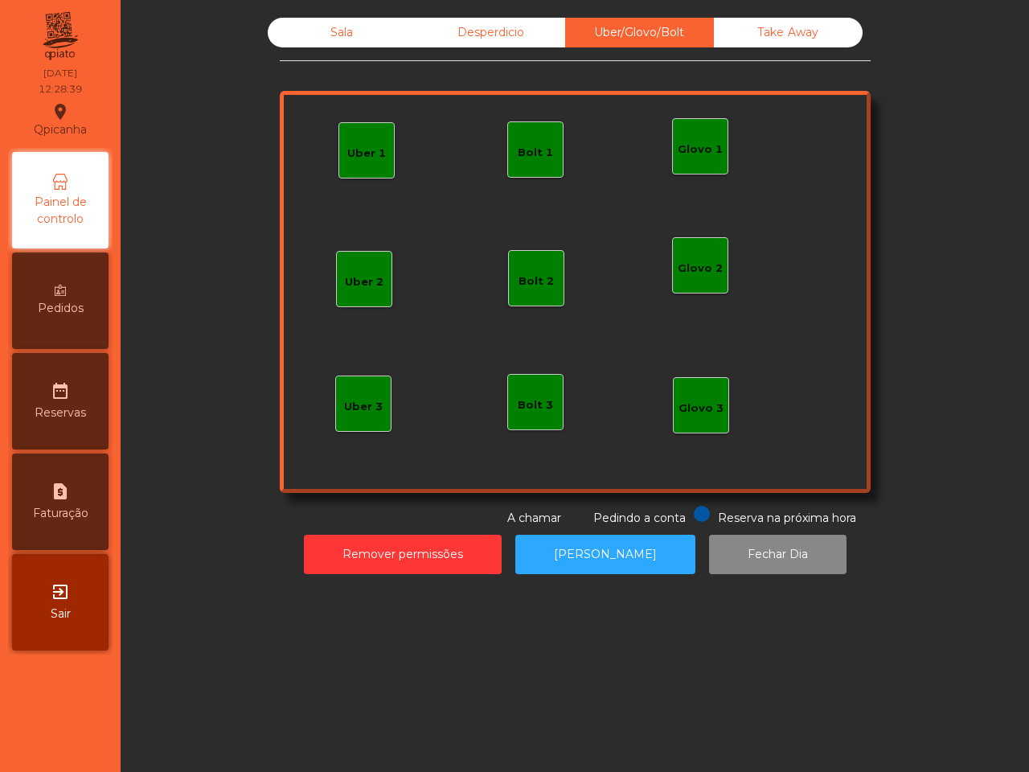
click at [48, 491] on div "request_page Faturação" at bounding box center [60, 501] width 96 height 96
select select "*"
select select "****"
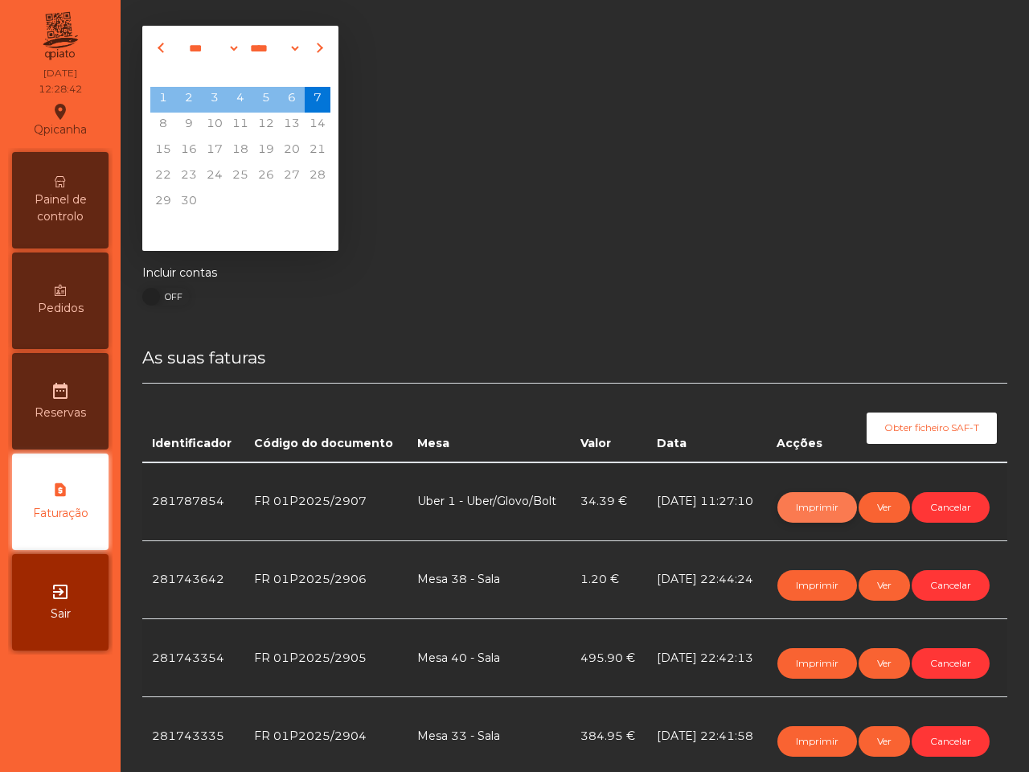
click at [810, 501] on button "Imprimir" at bounding box center [818, 507] width 80 height 31
click at [798, 509] on button "Imprimir" at bounding box center [818, 507] width 80 height 31
click at [54, 214] on span "Painel de controlo" at bounding box center [60, 208] width 88 height 34
